Goal: Find specific page/section: Locate a particular part of the current website

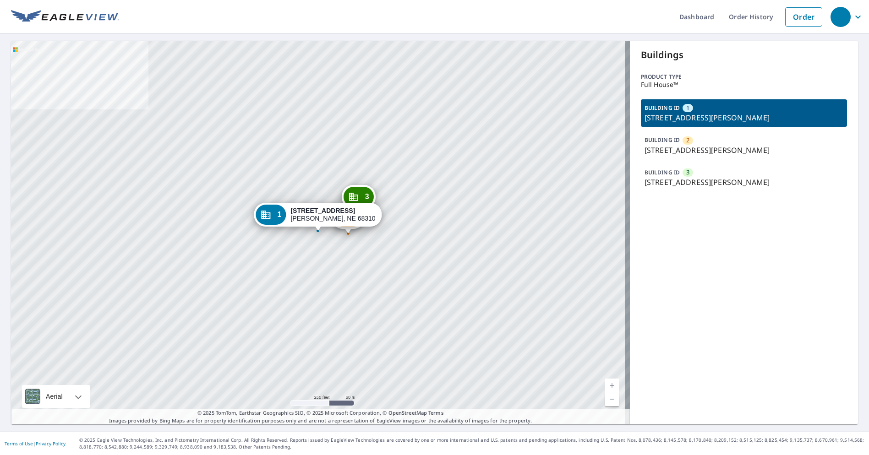
drag, startPoint x: 208, startPoint y: 305, endPoint x: 207, endPoint y: 300, distance: 4.6
click at [208, 305] on div "2 21178 SW 89th Rd Ellis, NE 68310 3 21178 SW 89th Rd Ellis, NE 68310 1 21178 S…" at bounding box center [320, 233] width 619 height 384
drag, startPoint x: 682, startPoint y: 149, endPoint x: 622, endPoint y: 145, distance: 60.6
click at [685, 147] on p "21178 SW 89th Rd, Ellis, NE, 68310" at bounding box center [743, 150] width 199 height 11
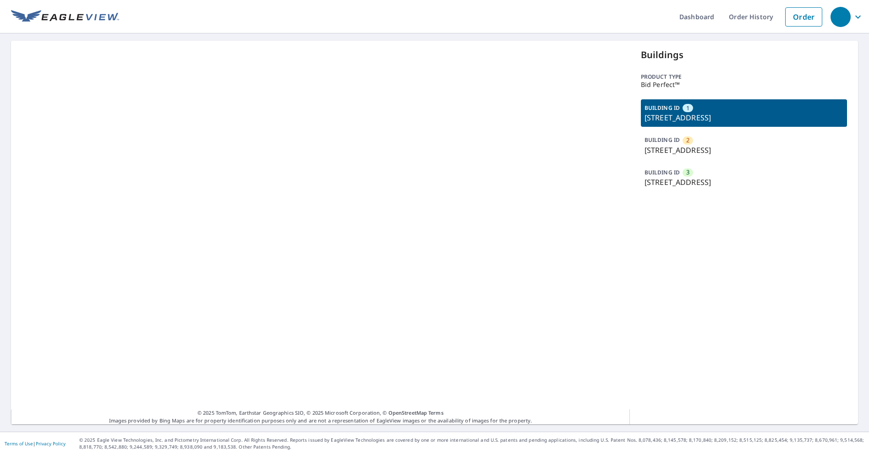
click at [721, 188] on div "BUILDING ID [GEOGRAPHIC_DATA][STREET_ADDRESS]" at bounding box center [744, 177] width 206 height 27
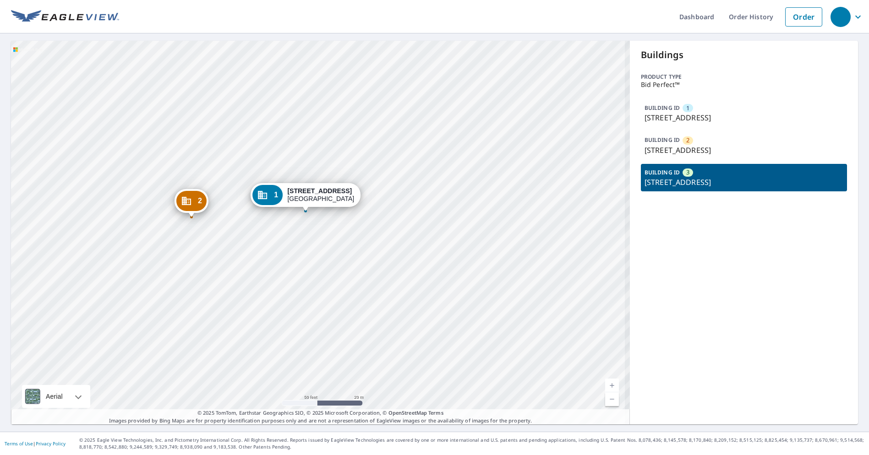
click at [719, 172] on div "BUILDING ID [GEOGRAPHIC_DATA][STREET_ADDRESS]" at bounding box center [744, 177] width 206 height 27
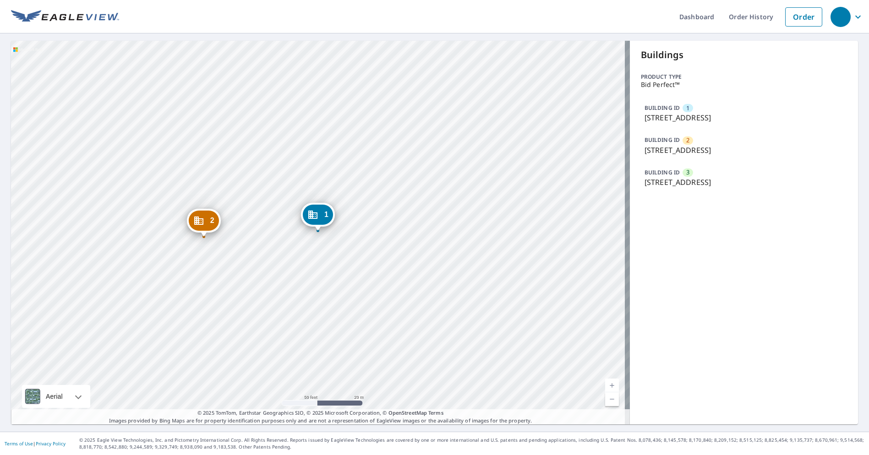
click at [719, 172] on div "BUILDING ID [GEOGRAPHIC_DATA][STREET_ADDRESS]" at bounding box center [744, 177] width 206 height 27
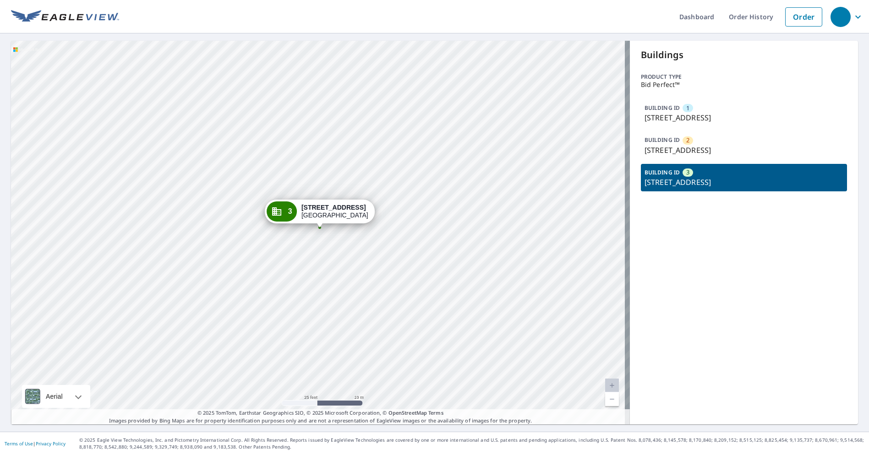
click at [301, 225] on div "3 [STREET_ADDRESS]" at bounding box center [320, 214] width 110 height 28
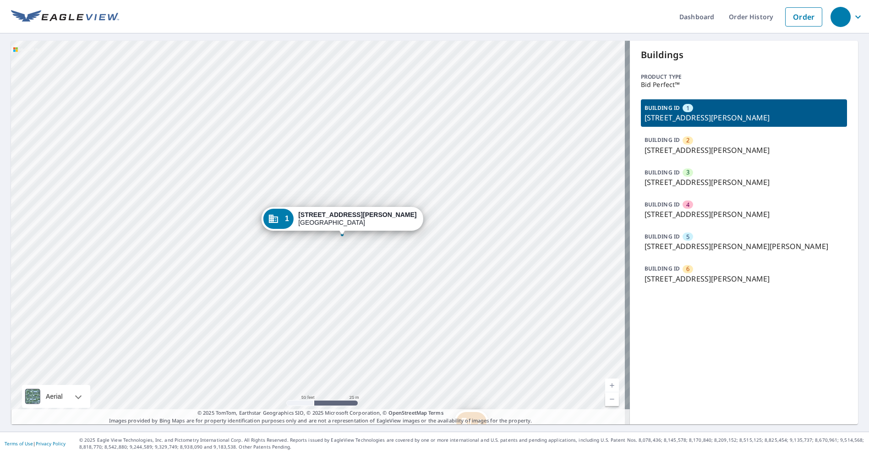
click at [709, 148] on p "2365 Lake Debra Dr, Orlando, FL, 32835" at bounding box center [743, 150] width 199 height 11
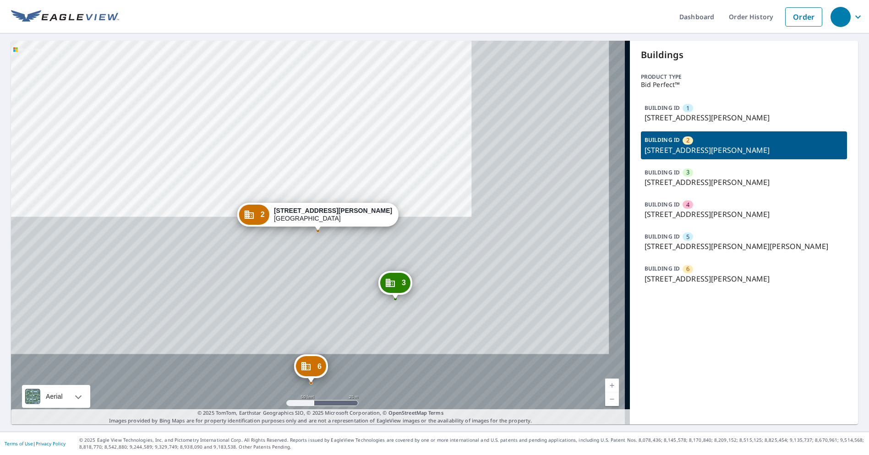
click at [705, 119] on p "2337 Lake Debra Dr, Orlando, FL, 32835" at bounding box center [743, 117] width 199 height 11
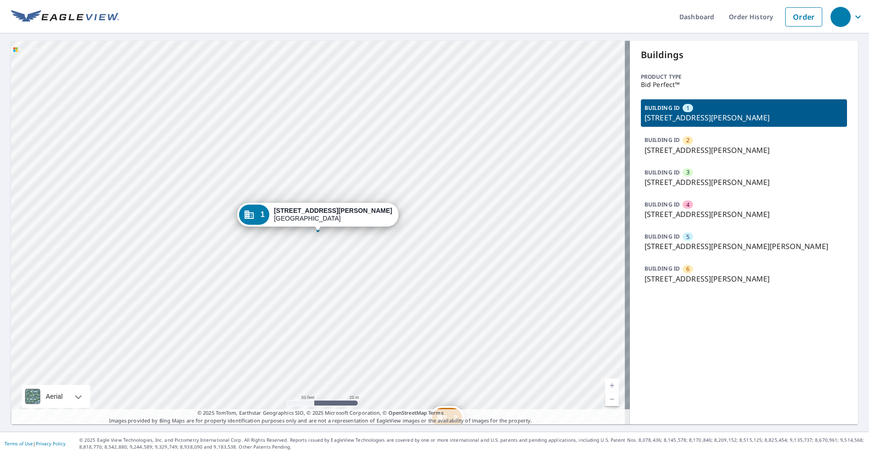
click at [293, 16] on ul "Dashboard Order History Order" at bounding box center [473, 16] width 708 height 33
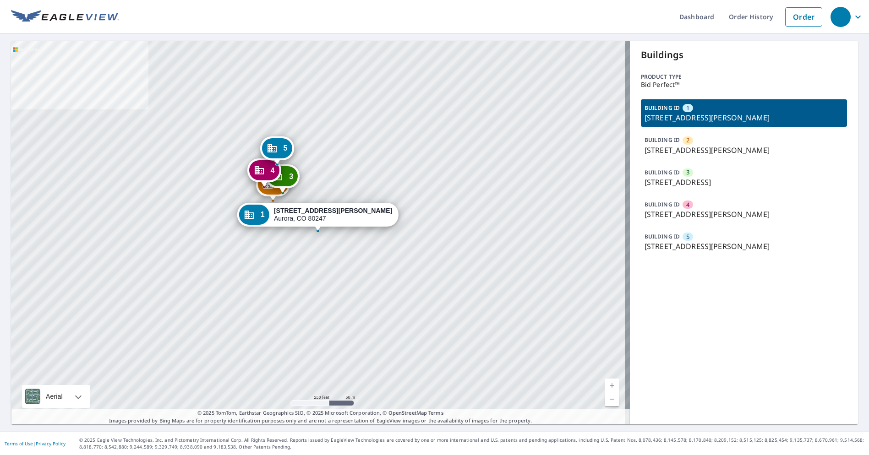
click at [658, 202] on p "BUILDING ID" at bounding box center [661, 205] width 35 height 8
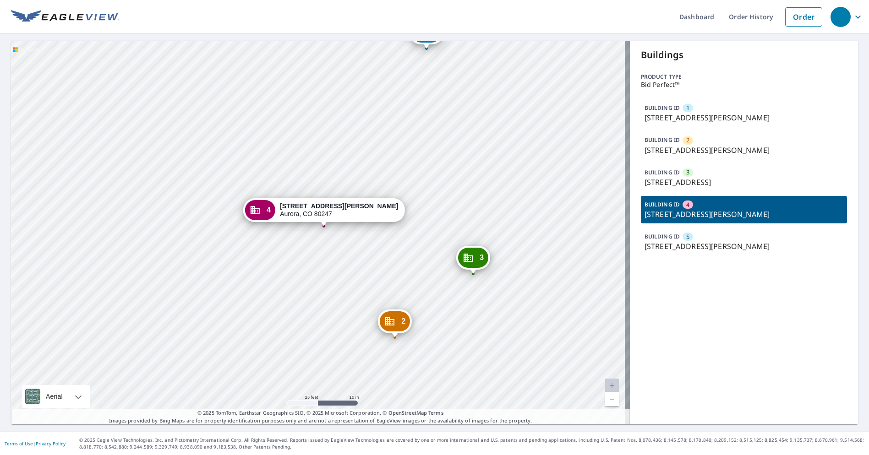
drag, startPoint x: 408, startPoint y: 235, endPoint x: 382, endPoint y: 251, distance: 29.4
click at [382, 251] on div "1 10303 E Warren Ave Aurora, CO 80247 2 10303 E Warren Ave Aurora, CO 80247 3 2…" at bounding box center [320, 233] width 619 height 384
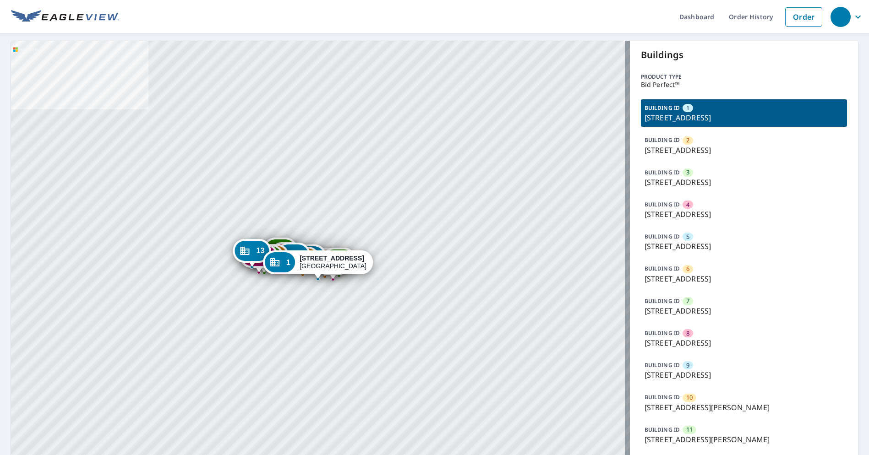
click at [556, 105] on div "2 12255 Sugar Mill Rd Longmont, CO 80501 3 12317 Sugar Mill Rd Longmont, CO 805…" at bounding box center [320, 281] width 619 height 480
click at [685, 305] on p "12121 Sugar Mill Rd, Longmont, CO, 80501" at bounding box center [743, 310] width 199 height 11
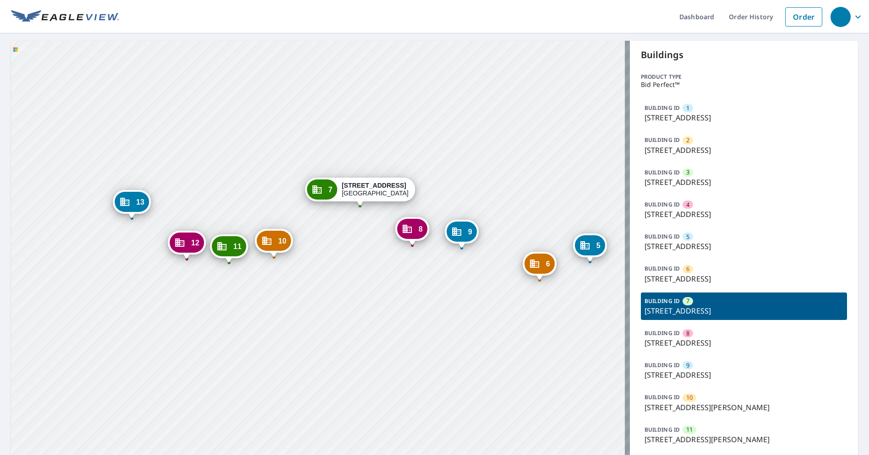
drag, startPoint x: 524, startPoint y: 216, endPoint x: 477, endPoint y: 194, distance: 52.2
click at [477, 194] on div "1 12223 Sugar Mill Rd Longmont, CO 80501 2 12255 Sugar Mill Rd Longmont, CO 805…" at bounding box center [320, 281] width 619 height 480
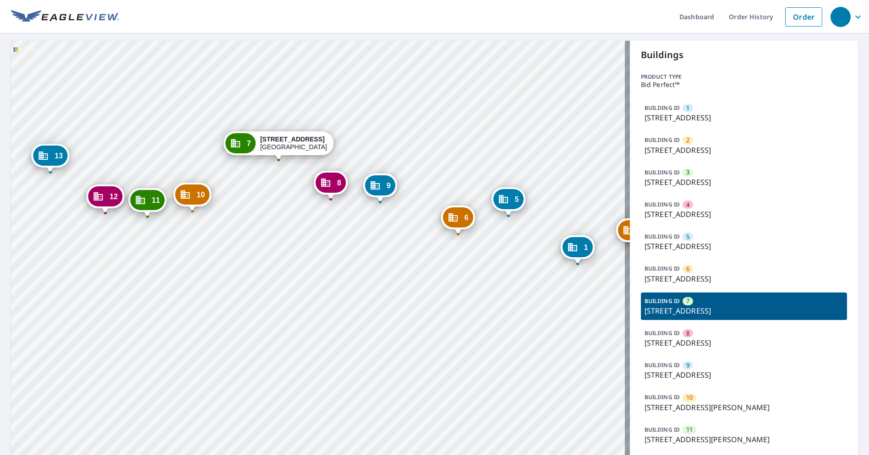
drag, startPoint x: 504, startPoint y: 218, endPoint x: 470, endPoint y: 194, distance: 41.8
click at [470, 194] on div "1 12223 Sugar Mill Rd Longmont, CO 80501 2 12255 Sugar Mill Rd Longmont, CO 805…" at bounding box center [320, 281] width 619 height 480
click at [694, 427] on div "BUILDING ID 11 11504 E Rogers Rd, Longmont, CO, 80501" at bounding box center [744, 434] width 206 height 27
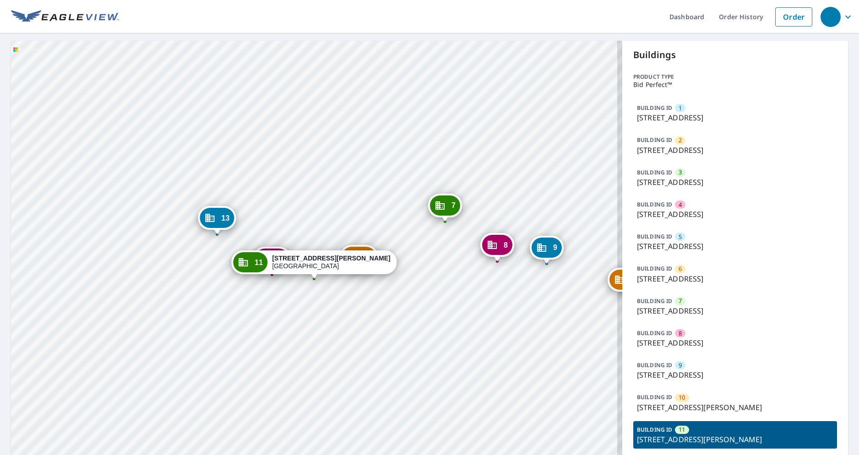
click at [514, 114] on div "1 12223 Sugar Mill Rd Longmont, CO 80501 2 12255 Sugar Mill Rd Longmont, CO 805…" at bounding box center [316, 281] width 611 height 480
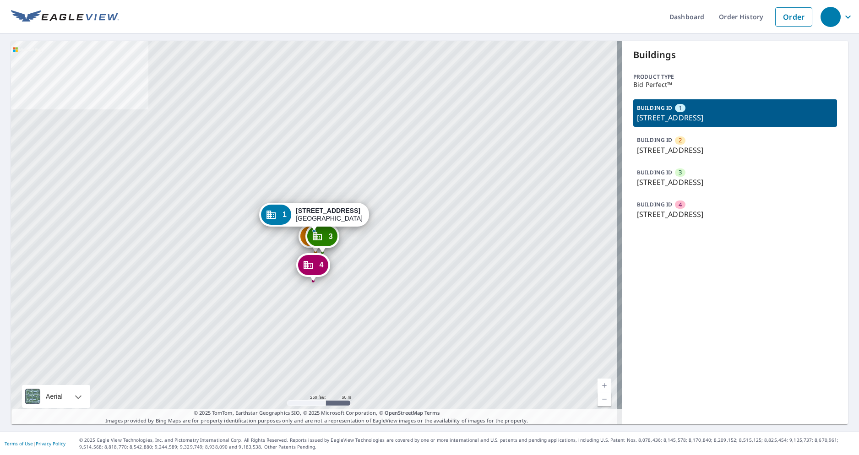
click at [677, 180] on p "[STREET_ADDRESS]" at bounding box center [735, 182] width 196 height 11
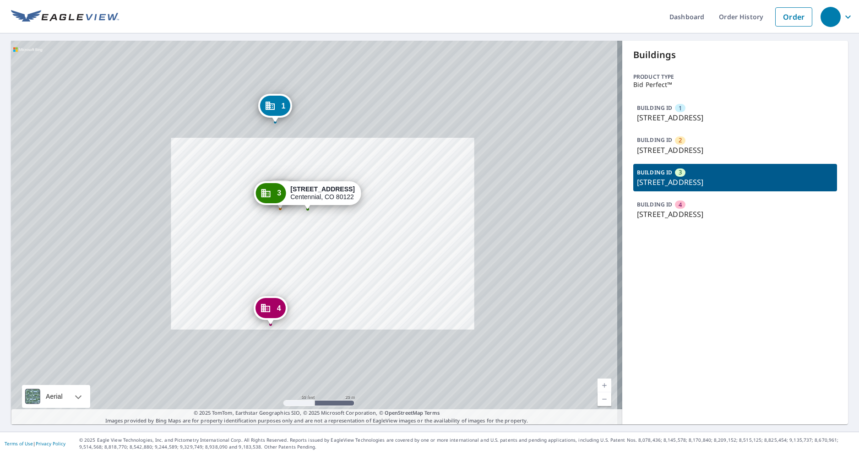
click at [331, 238] on div "1 [STREET_ADDRESS] 2 [STREET_ADDRESS] 4 [STREET_ADDRESS][GEOGRAPHIC_DATA][STREE…" at bounding box center [316, 233] width 611 height 384
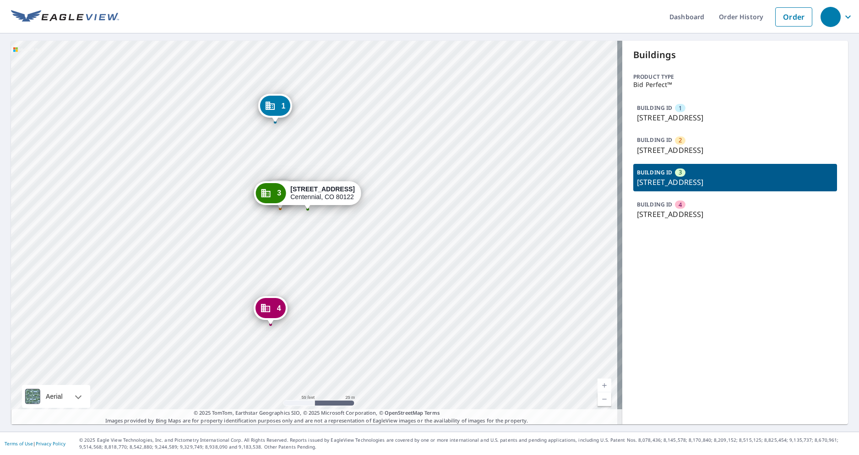
click at [330, 25] on ul "Dashboard Order History Order" at bounding box center [468, 16] width 698 height 33
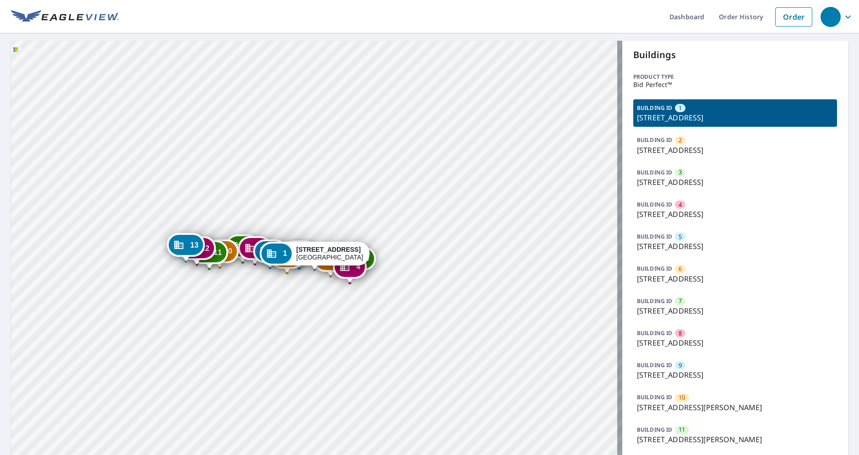
drag, startPoint x: 689, startPoint y: 242, endPoint x: 643, endPoint y: 238, distance: 45.5
click at [689, 242] on p "[STREET_ADDRESS]" at bounding box center [735, 246] width 196 height 11
